Goal: Task Accomplishment & Management: Complete application form

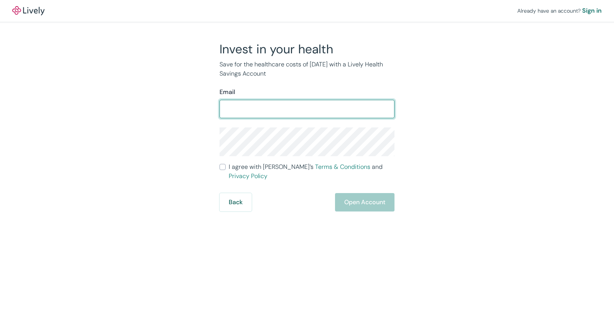
click at [273, 107] on input "Email" at bounding box center [307, 108] width 175 height 15
type input "[EMAIL_ADDRESS][DOMAIN_NAME]"
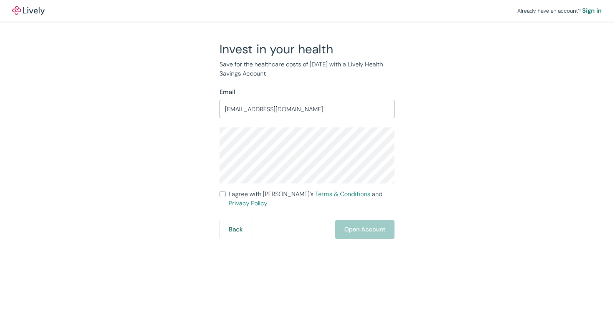
click at [449, 176] on div "Invest in your health Save for the healthcare costs of [DATE] with a Lively Hea…" at bounding box center [302, 139] width 368 height 197
click at [220, 192] on input "I agree with Lively’s Terms & Conditions and Privacy Policy" at bounding box center [223, 194] width 6 height 6
checkbox input "true"
click at [367, 224] on button "Open Account" at bounding box center [364, 229] width 59 height 18
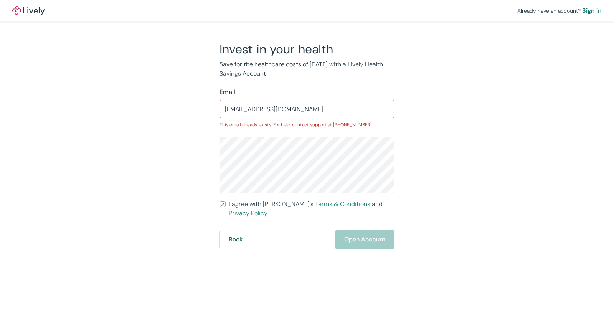
click at [354, 233] on div "Back Open Account" at bounding box center [307, 239] width 175 height 18
click at [354, 234] on div "Back Open Account" at bounding box center [307, 239] width 175 height 18
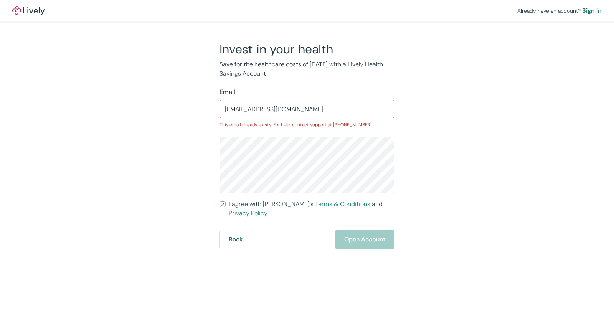
click at [354, 234] on div "Back Open Account" at bounding box center [307, 239] width 175 height 18
drag, startPoint x: 358, startPoint y: 215, endPoint x: 113, endPoint y: 145, distance: 254.5
click at [113, 146] on div "Already have an account? Sign in Invest in your health Save for the healthcare …" at bounding box center [307, 124] width 614 height 249
click at [241, 231] on button "Back" at bounding box center [236, 239] width 32 height 18
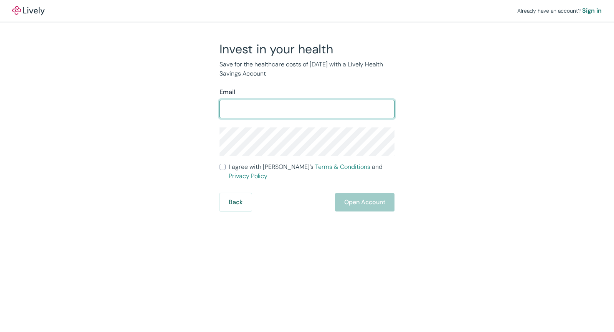
click at [280, 105] on input "Email" at bounding box center [307, 108] width 175 height 15
type input "[EMAIL_ADDRESS][DOMAIN_NAME]"
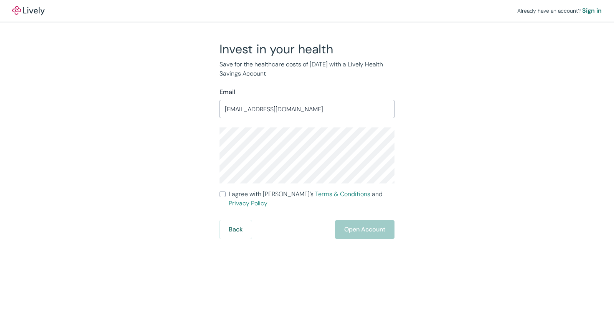
click at [222, 193] on input "I agree with Lively’s Terms & Conditions and Privacy Policy" at bounding box center [223, 194] width 6 height 6
checkbox input "true"
click at [368, 220] on button "Open Account" at bounding box center [364, 229] width 59 height 18
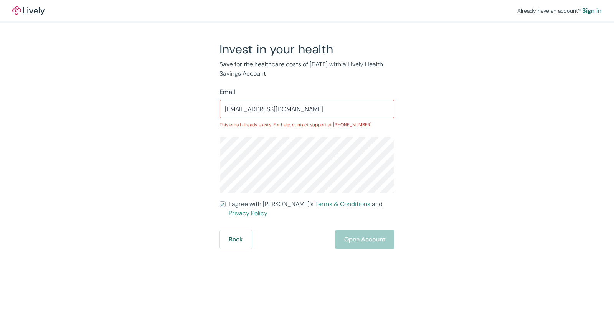
click at [370, 233] on div "Back Open Account" at bounding box center [307, 239] width 175 height 18
click at [370, 234] on div "Back Open Account" at bounding box center [307, 239] width 175 height 18
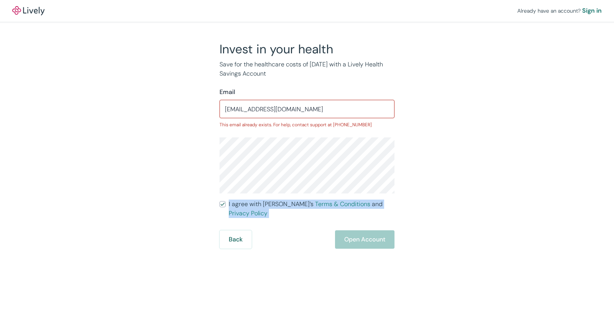
click at [370, 234] on div "Back Open Account" at bounding box center [307, 239] width 175 height 18
click at [233, 231] on button "Back" at bounding box center [236, 239] width 32 height 18
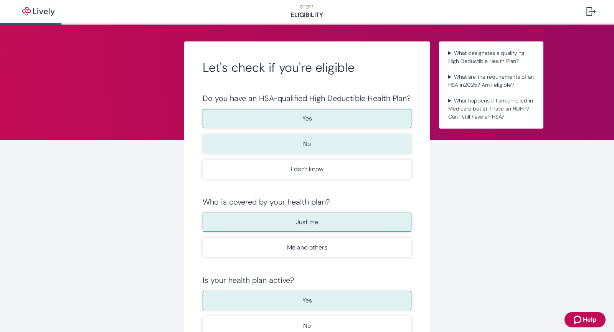
click at [345, 143] on button "No" at bounding box center [307, 143] width 209 height 19
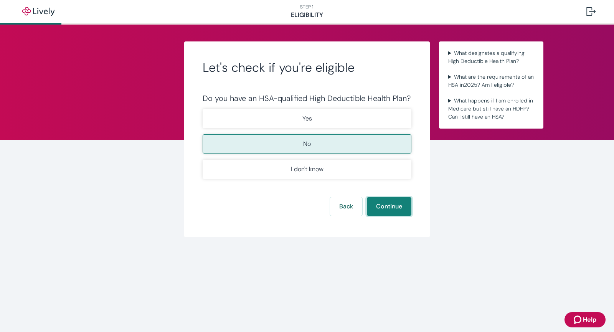
click at [391, 209] on button "Continue" at bounding box center [389, 206] width 45 height 18
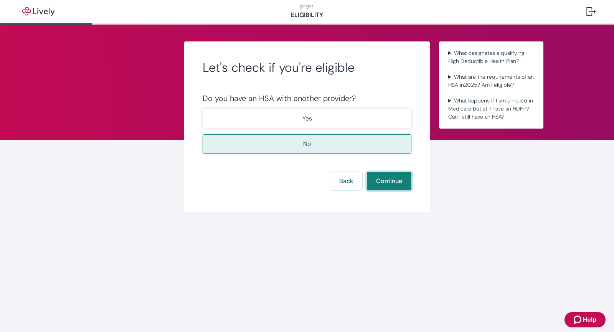
click at [395, 179] on button "Continue" at bounding box center [389, 181] width 45 height 18
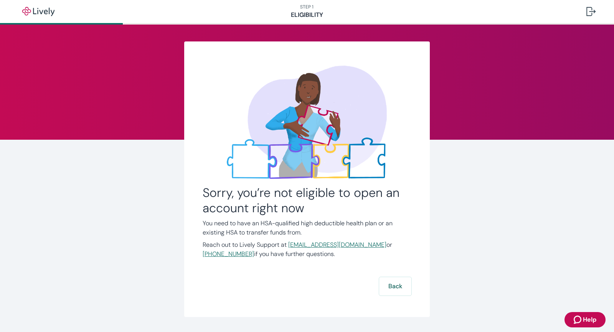
scroll to position [22, 0]
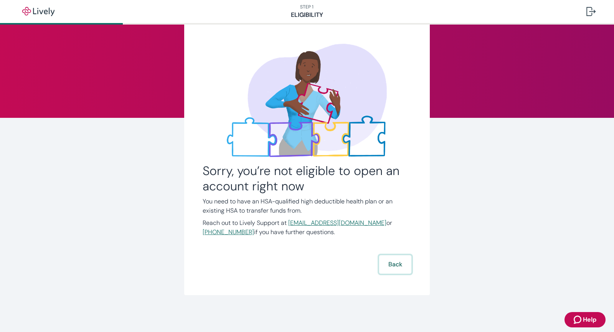
click at [392, 266] on button "Back" at bounding box center [395, 264] width 32 height 18
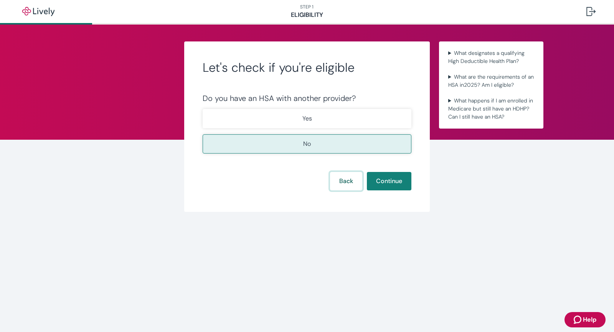
click at [339, 183] on button "Back" at bounding box center [346, 181] width 32 height 18
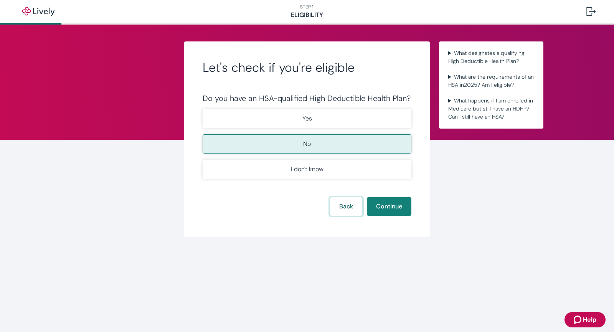
click at [339, 212] on button "Back" at bounding box center [346, 206] width 32 height 18
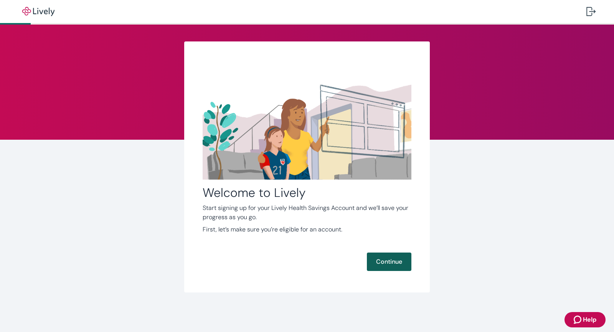
click at [376, 267] on button "Continue" at bounding box center [389, 262] width 45 height 18
